Goal: Task Accomplishment & Management: Use online tool/utility

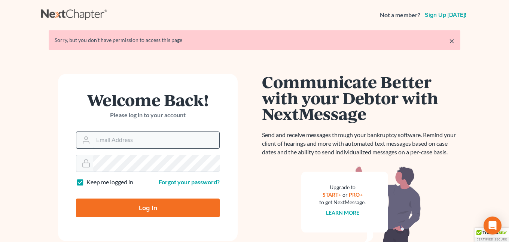
click at [162, 140] on input "Email Address" at bounding box center [156, 140] width 126 height 16
type input "desiree@montejwhite.com"
click at [76, 198] on input "Log In" at bounding box center [148, 207] width 144 height 19
type input "Thinking..."
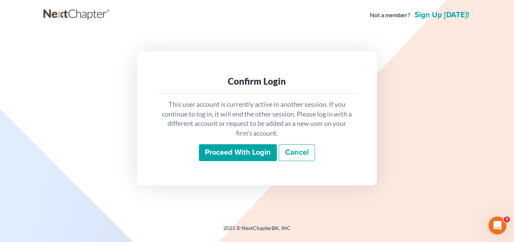
click at [240, 150] on input "Proceed with login" at bounding box center [238, 152] width 78 height 17
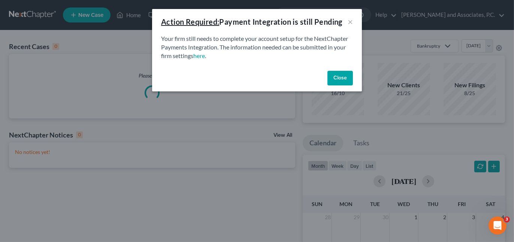
click at [335, 75] on button "Close" at bounding box center [339, 78] width 25 height 15
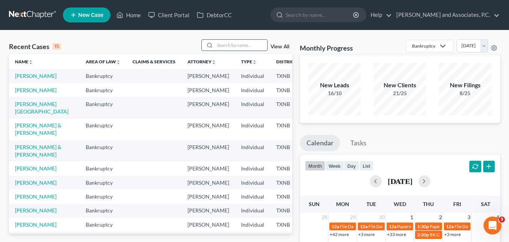
click at [231, 44] on input "search" at bounding box center [241, 45] width 52 height 11
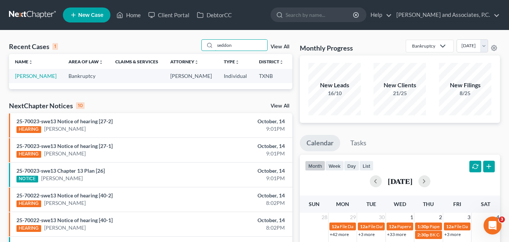
type input "seddon"
click at [22, 80] on td "[PERSON_NAME]" at bounding box center [36, 76] width 54 height 14
click at [24, 73] on link "[PERSON_NAME]" at bounding box center [36, 76] width 42 height 6
select select "7"
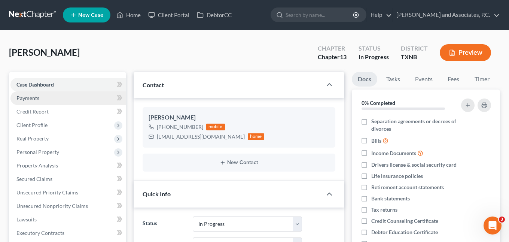
scroll to position [2806, 0]
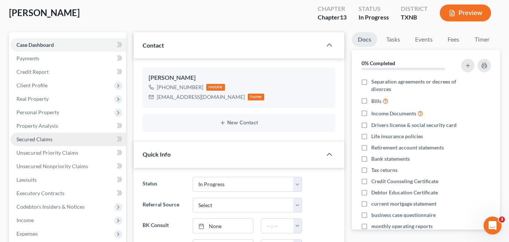
click at [51, 139] on span "Secured Claims" at bounding box center [34, 139] width 36 height 6
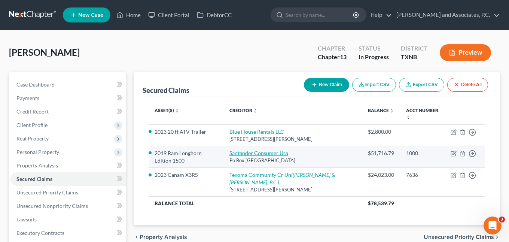
click at [270, 150] on link "Santander Consumer Usa" at bounding box center [258, 153] width 59 height 6
select select "45"
select select "9"
select select "0"
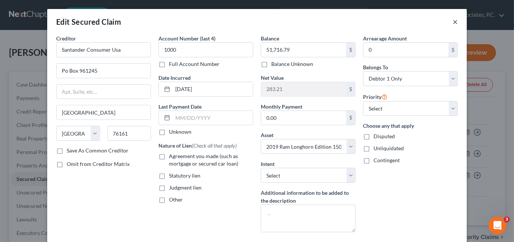
drag, startPoint x: 454, startPoint y: 22, endPoint x: 432, endPoint y: 29, distance: 22.6
click at [454, 22] on button "×" at bounding box center [454, 21] width 5 height 9
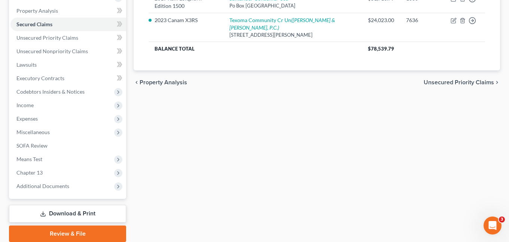
scroll to position [159, 0]
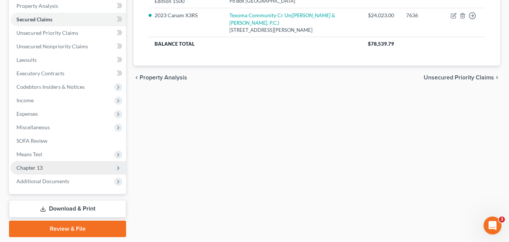
click at [46, 168] on span "Chapter 13" at bounding box center [68, 167] width 116 height 13
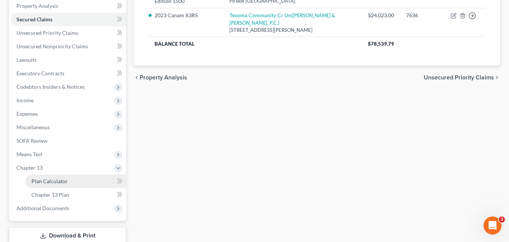
click at [45, 178] on span "Plan Calculator" at bounding box center [49, 181] width 36 height 6
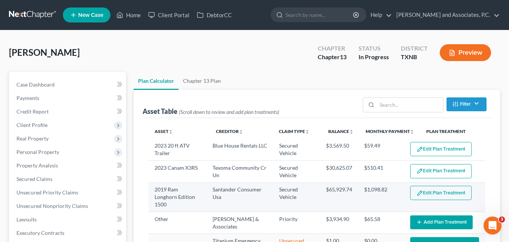
select select "59"
click at [453, 195] on button "Edit Plan Treatment" at bounding box center [440, 193] width 61 height 14
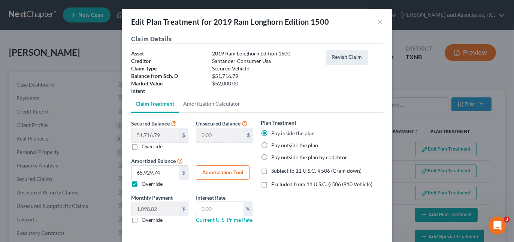
click at [222, 172] on button "Amortization Tool" at bounding box center [223, 172] width 54 height 15
type input "51,716.79"
type input "60"
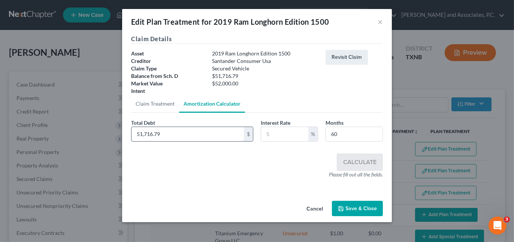
click at [204, 136] on input "51,716.79" at bounding box center [187, 134] width 112 height 14
click at [201, 176] on div "Please fill out all the fields." at bounding box center [257, 174] width 252 height 7
click at [281, 127] on input "text" at bounding box center [284, 134] width 47 height 14
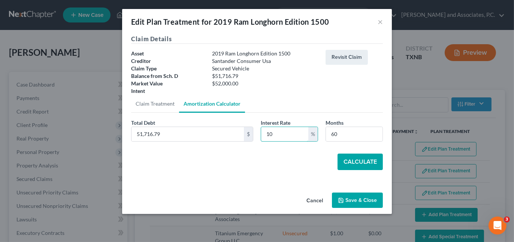
type input "10"
click at [349, 159] on button "Calculate" at bounding box center [359, 161] width 45 height 16
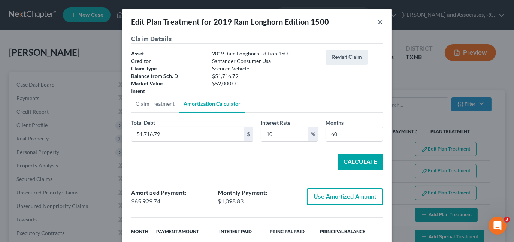
drag, startPoint x: 376, startPoint y: 22, endPoint x: 321, endPoint y: 48, distance: 61.4
click at [377, 22] on button "×" at bounding box center [379, 21] width 5 height 9
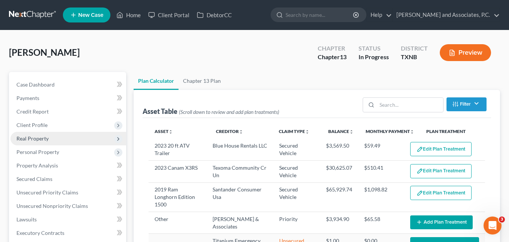
click at [50, 138] on span "Real Property" at bounding box center [68, 138] width 116 height 13
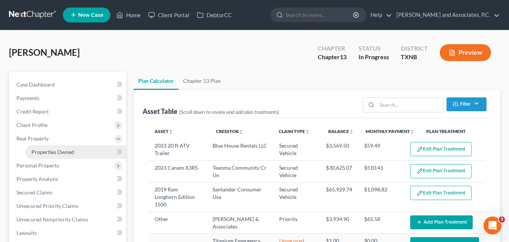
click at [47, 152] on span "Properties Owned" at bounding box center [52, 152] width 43 height 6
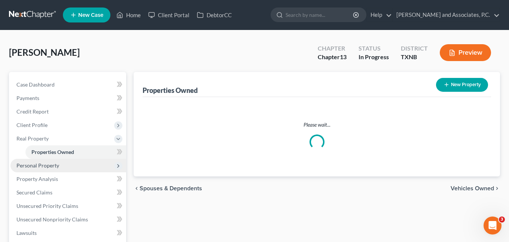
click at [45, 165] on span "Personal Property" at bounding box center [37, 165] width 43 height 6
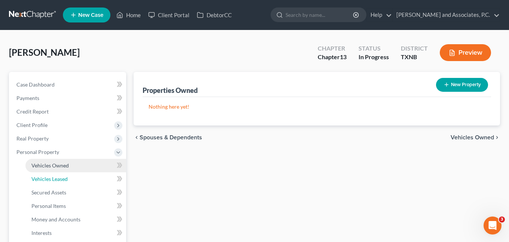
click at [44, 177] on span "Vehicles Leased" at bounding box center [49, 179] width 36 height 6
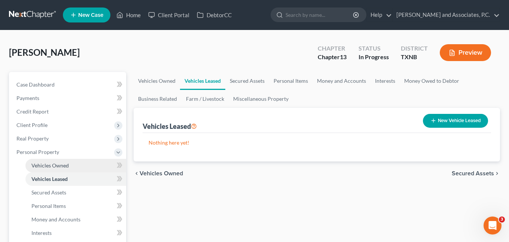
click at [48, 164] on span "Vehicles Owned" at bounding box center [49, 165] width 37 height 6
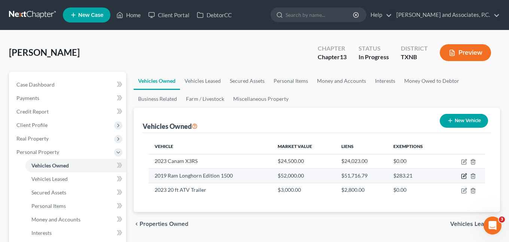
click at [465, 176] on icon "button" at bounding box center [464, 176] width 6 height 6
select select "0"
select select "7"
select select "1"
select select "0"
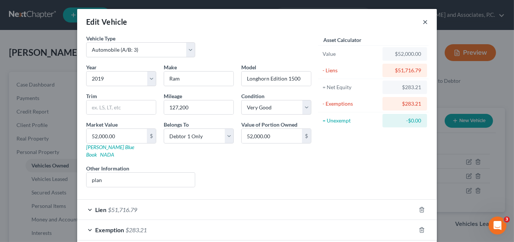
click at [422, 19] on button "×" at bounding box center [424, 21] width 5 height 9
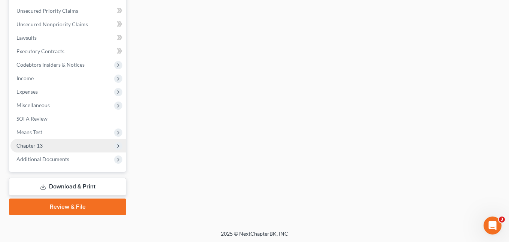
click at [40, 144] on span "Chapter 13" at bounding box center [29, 145] width 26 height 6
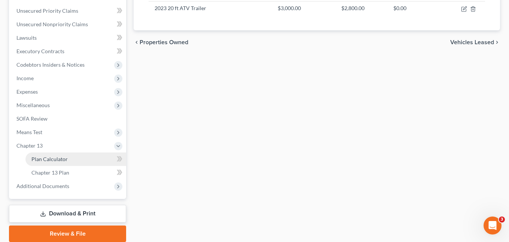
click at [46, 161] on span "Plan Calculator" at bounding box center [49, 159] width 36 height 6
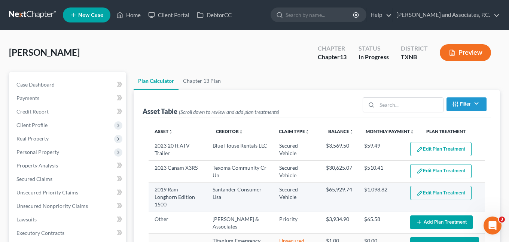
click at [443, 196] on button "Edit Plan Treatment" at bounding box center [440, 193] width 61 height 14
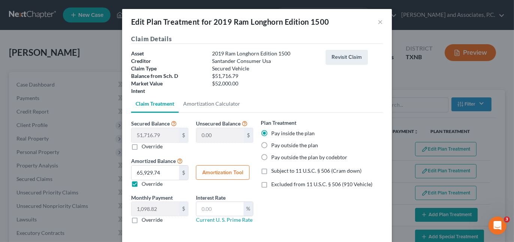
click at [230, 168] on button "Amortization Tool" at bounding box center [223, 172] width 54 height 15
type input "51,716.79"
type input "60"
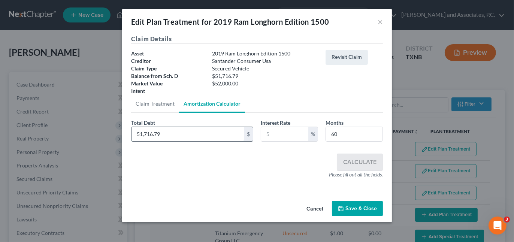
click at [193, 133] on input "51,716.79" at bounding box center [187, 134] width 112 height 14
type input "33,821.00"
click at [270, 137] on input "text" at bounding box center [284, 134] width 47 height 14
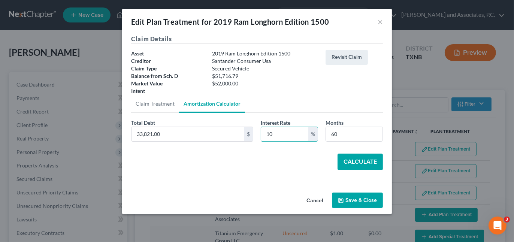
type input "10"
click at [349, 162] on button "Calculate" at bounding box center [359, 161] width 45 height 16
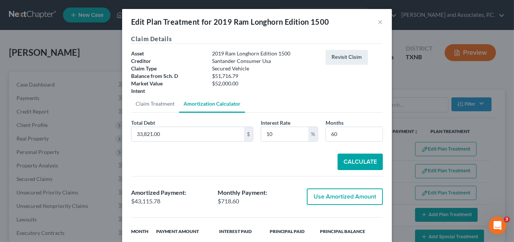
select select "59"
